Goal: Communication & Community: Answer question/provide support

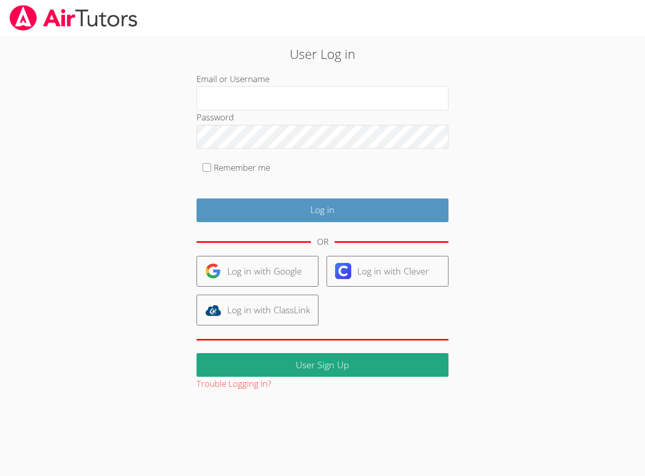
type input "zionh"
click at [203, 161] on fieldset "Remember me" at bounding box center [323, 169] width 252 height 25
click at [205, 178] on fieldset "Remember me" at bounding box center [323, 169] width 252 height 25
click at [217, 171] on label "Remember me" at bounding box center [242, 168] width 56 height 12
click at [211, 171] on input "Remember me" at bounding box center [207, 167] width 9 height 9
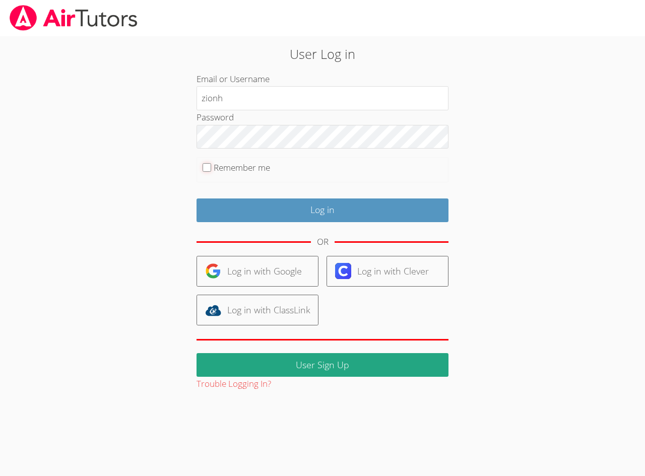
checkbox input "true"
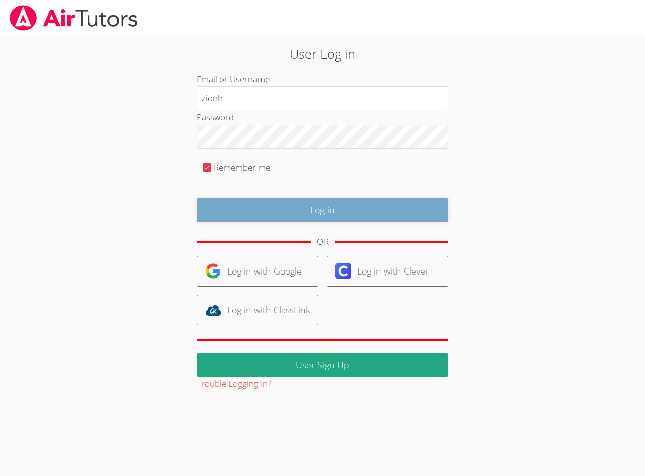
click at [230, 212] on input "Log in" at bounding box center [323, 211] width 252 height 24
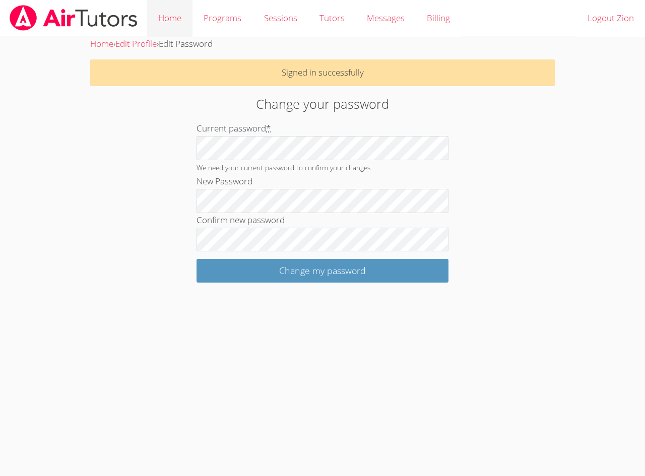
click at [170, 14] on link "Home" at bounding box center [169, 18] width 45 height 37
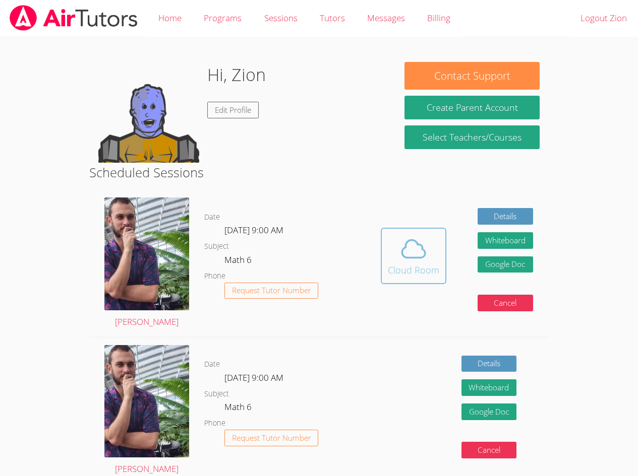
click at [420, 251] on icon at bounding box center [413, 249] width 28 height 28
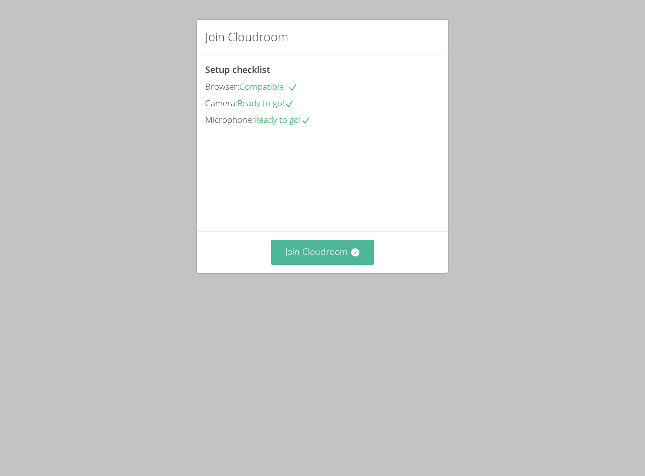
click at [328, 265] on button "Join Cloudroom" at bounding box center [322, 252] width 103 height 25
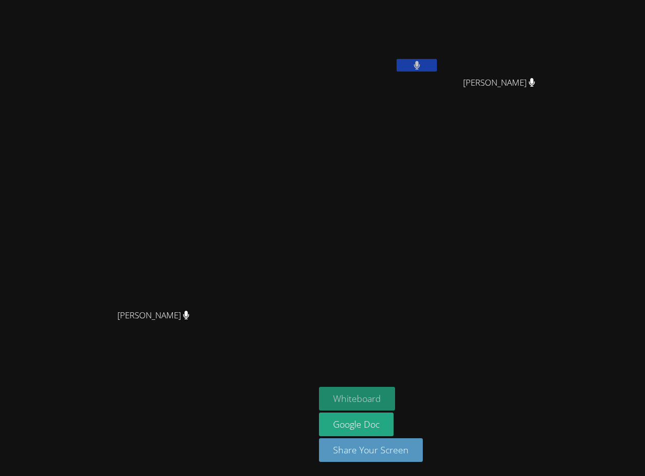
click at [395, 403] on button "Whiteboard" at bounding box center [357, 399] width 76 height 24
click at [204, 18] on div "[PERSON_NAME]" at bounding box center [157, 238] width 307 height 468
click at [437, 63] on button at bounding box center [417, 65] width 40 height 13
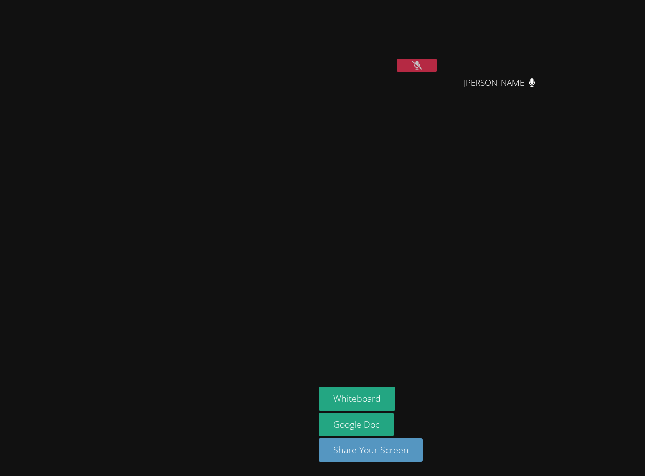
click at [437, 63] on button at bounding box center [417, 65] width 40 height 13
click at [437, 59] on button at bounding box center [417, 65] width 40 height 13
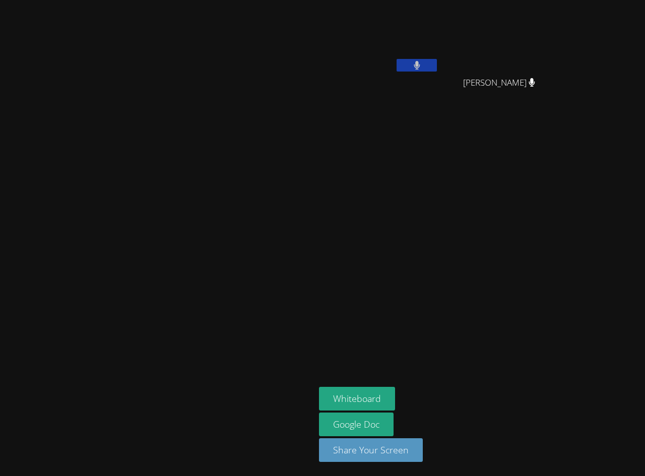
click at [437, 59] on button at bounding box center [417, 65] width 40 height 13
click at [439, 56] on video at bounding box center [379, 38] width 120 height 68
click at [437, 65] on button at bounding box center [417, 65] width 40 height 13
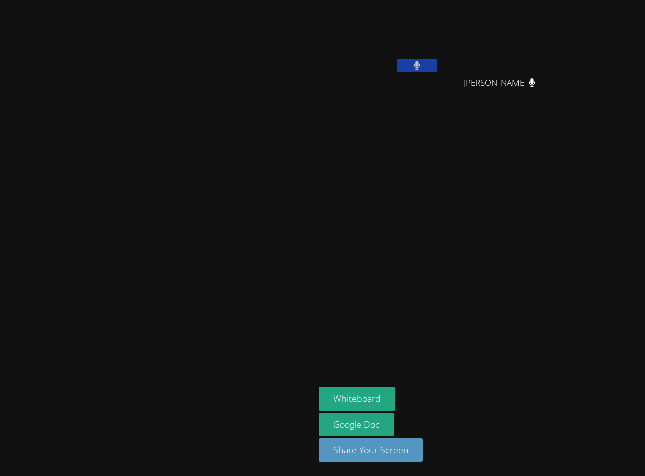
click at [437, 65] on button at bounding box center [417, 65] width 40 height 13
click at [437, 69] on button at bounding box center [417, 65] width 40 height 13
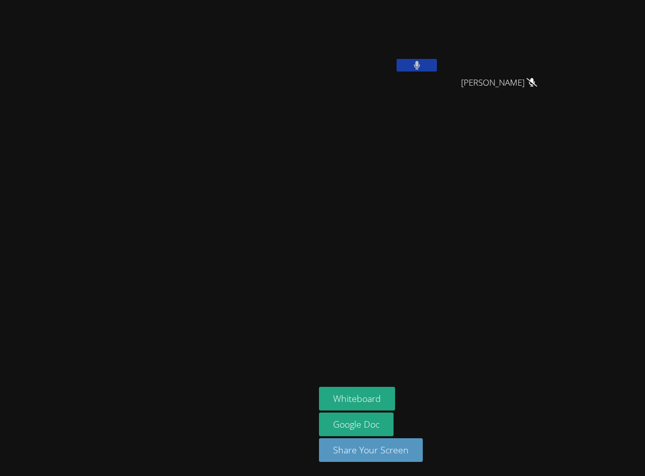
click at [437, 69] on button at bounding box center [417, 65] width 40 height 13
click at [437, 70] on button at bounding box center [417, 65] width 40 height 13
click at [437, 73] on div at bounding box center [417, 66] width 40 height 15
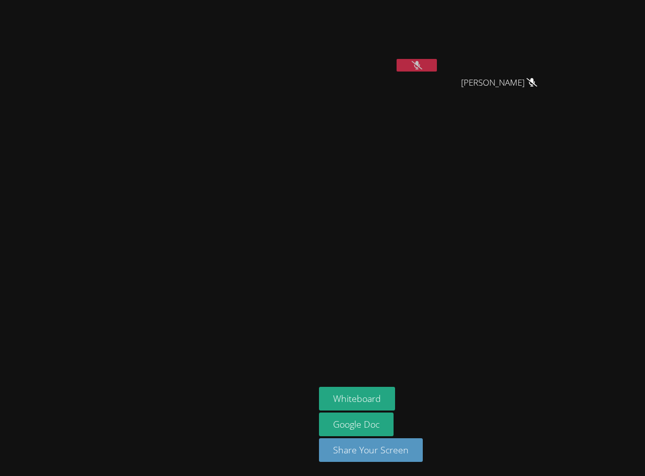
click at [437, 73] on div at bounding box center [417, 66] width 40 height 15
click at [437, 67] on button at bounding box center [417, 65] width 40 height 13
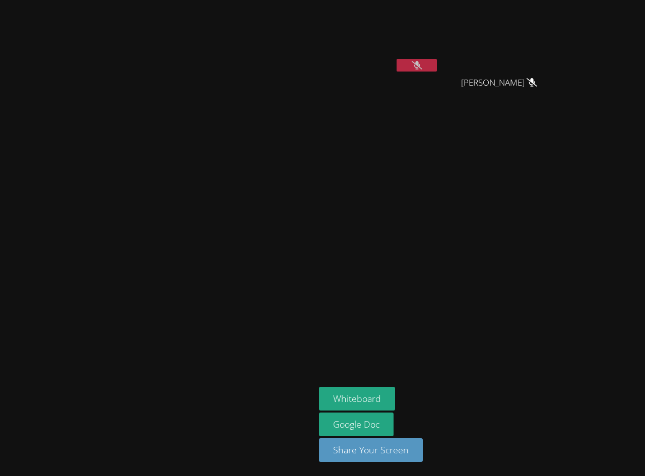
click at [437, 67] on button at bounding box center [417, 65] width 40 height 13
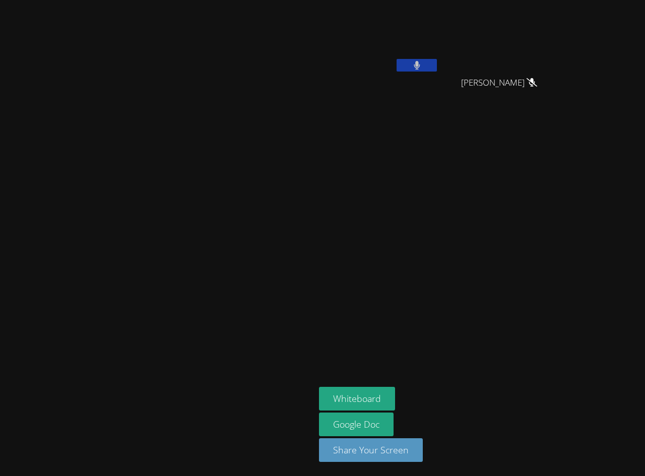
click at [437, 67] on button at bounding box center [417, 65] width 40 height 13
click at [437, 66] on button at bounding box center [417, 65] width 40 height 13
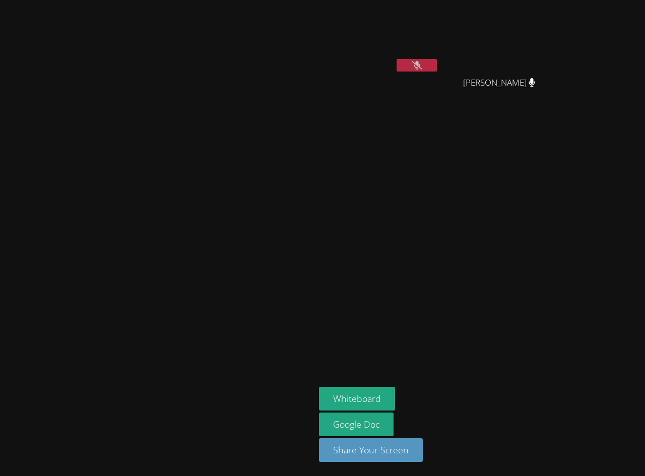
click at [437, 66] on button at bounding box center [417, 65] width 40 height 13
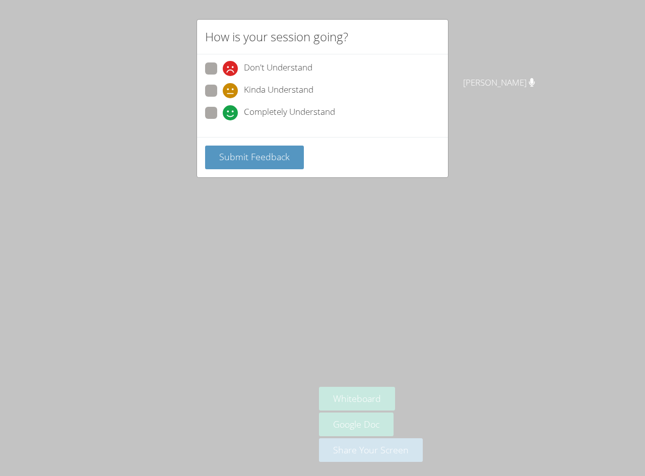
click at [223, 120] on span at bounding box center [223, 120] width 0 height 0
click at [223, 108] on input "Completely Understand" at bounding box center [227, 111] width 9 height 9
radio input "true"
click at [235, 167] on button "Submit Feedback" at bounding box center [254, 158] width 99 height 24
